Goal: Information Seeking & Learning: Learn about a topic

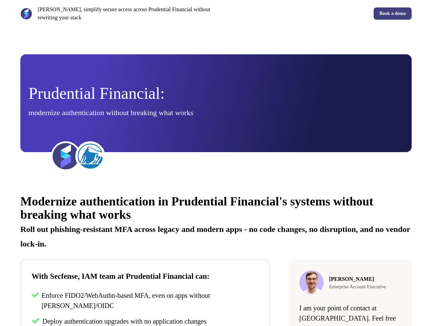
click at [216, 14] on div "[PERSON_NAME], simplify secure access across Prudential Financial without rewri…" at bounding box center [216, 13] width 432 height 27
click at [117, 14] on p "[PERSON_NAME], simplify secure access across Prudential Financial without rewri…" at bounding box center [126, 13] width 176 height 16
click at [315, 14] on div "Book a demo" at bounding box center [315, 13] width 193 height 12
click at [216, 103] on div "Prudential Financial: modernize authentication without breaking what works" at bounding box center [216, 104] width 375 height 36
click at [66, 156] on img at bounding box center [65, 156] width 27 height 27
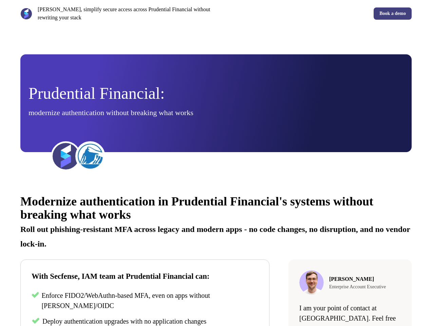
click at [90, 156] on img at bounding box center [90, 156] width 27 height 27
click at [216, 255] on div "Modernize authentication in Prudential Financial's systems without breaking wha…" at bounding box center [216, 307] width 432 height 244
click at [216, 221] on p "Roll out phishing-resistant MFA across legacy and modern apps - no code changes…" at bounding box center [215, 233] width 391 height 29
click at [145, 301] on p "Enforce FIDO2/WebAuthn-based MFA, even on apps without [PERSON_NAME]/OIDC" at bounding box center [149, 300] width 217 height 20
click at [145, 321] on span "Deploy authentication upgrades with no application changes" at bounding box center [124, 320] width 164 height 7
